Goal: Information Seeking & Learning: Find specific fact

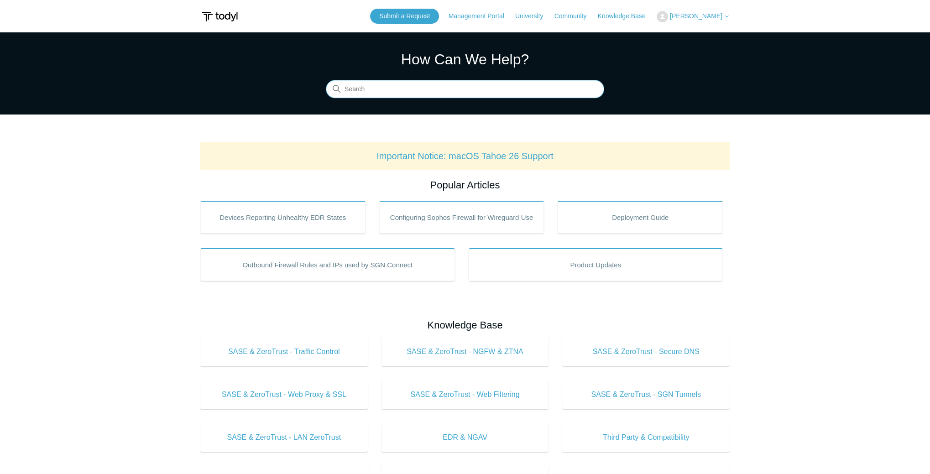
click at [384, 83] on input "Search" at bounding box center [465, 89] width 278 height 18
paste input "routes.sqlite"
type input "routes.sqlite"
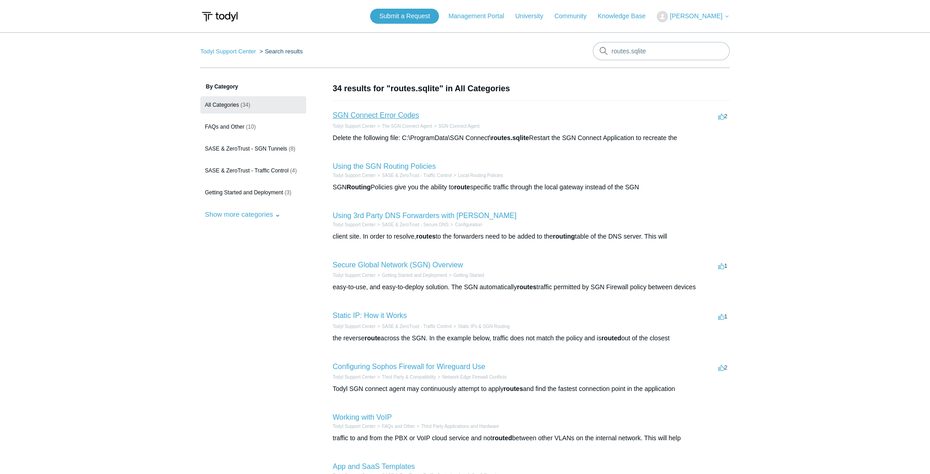
click at [367, 115] on link "SGN Connect Error Codes" at bounding box center [376, 115] width 86 height 8
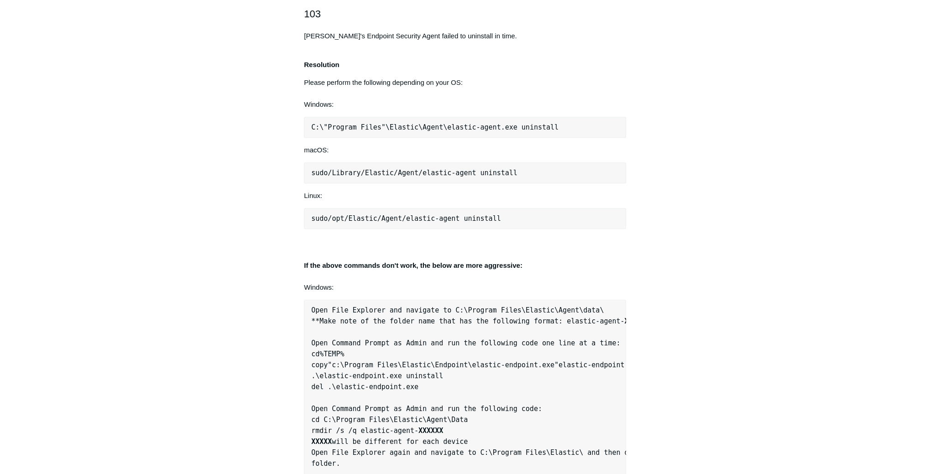
scroll to position [822, 0]
